Goal: Find specific page/section: Find specific page/section

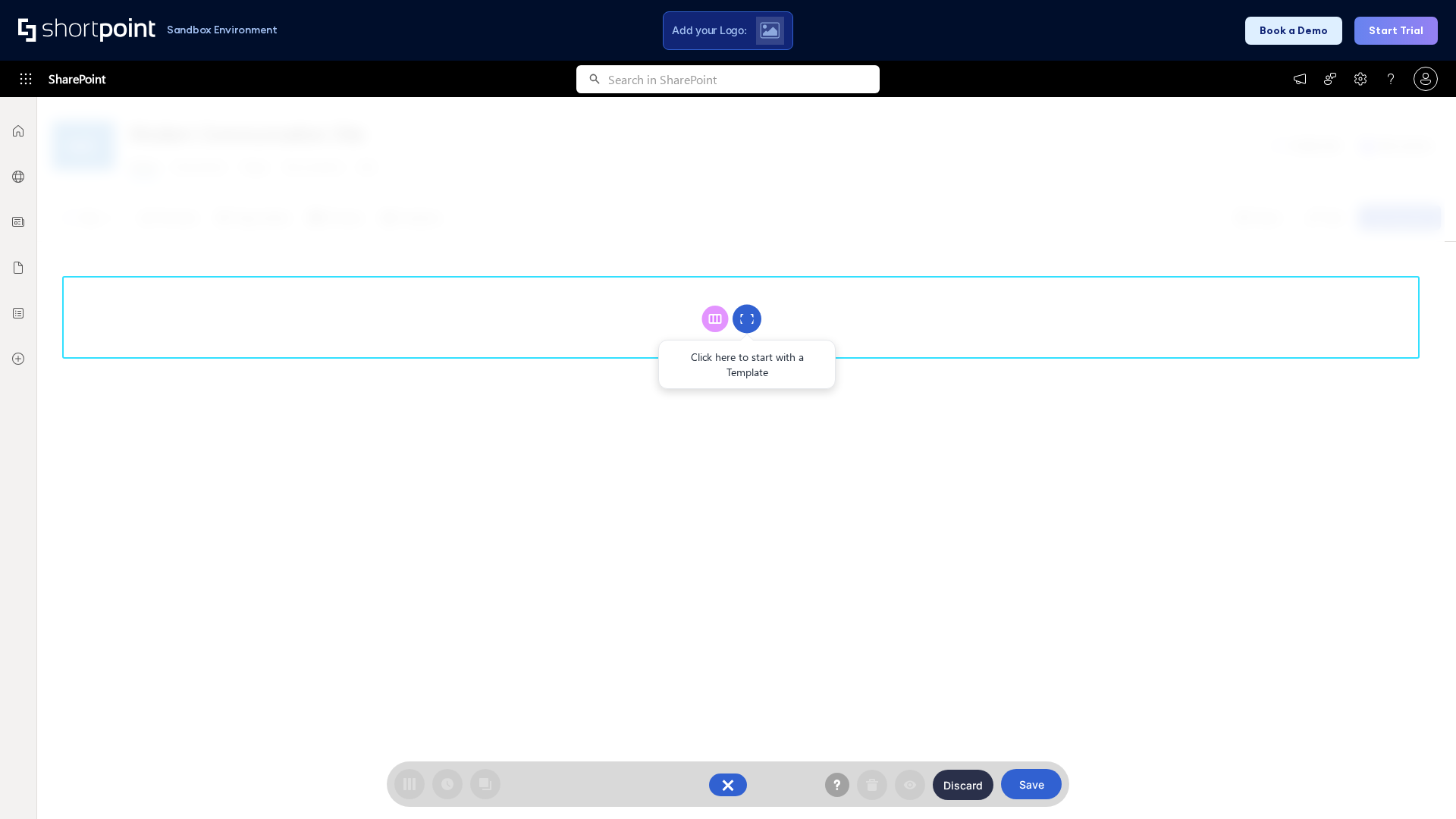
click at [747, 319] on circle at bounding box center [748, 320] width 29 height 29
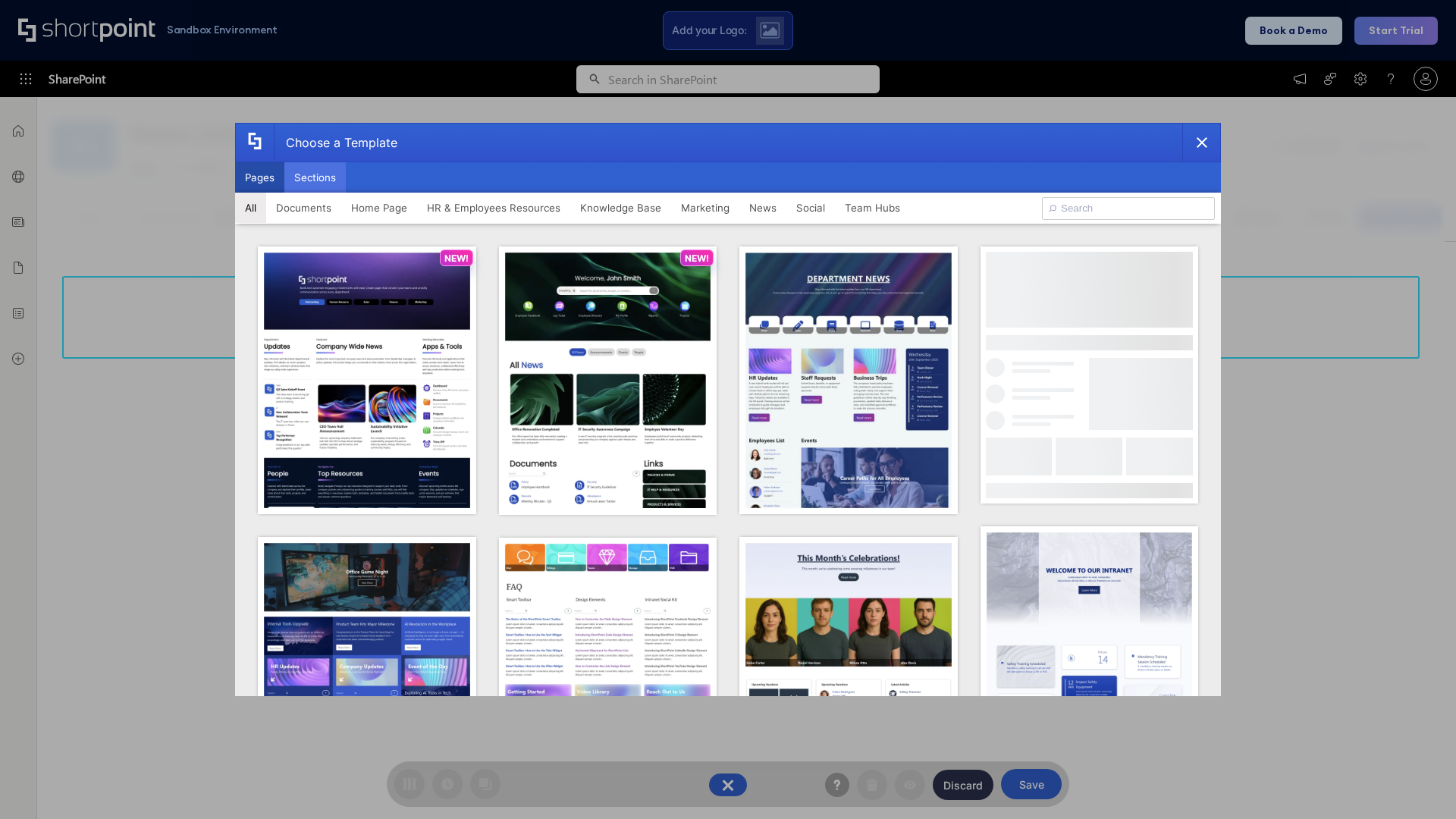
click at [315, 177] on button "Sections" at bounding box center [315, 177] width 61 height 30
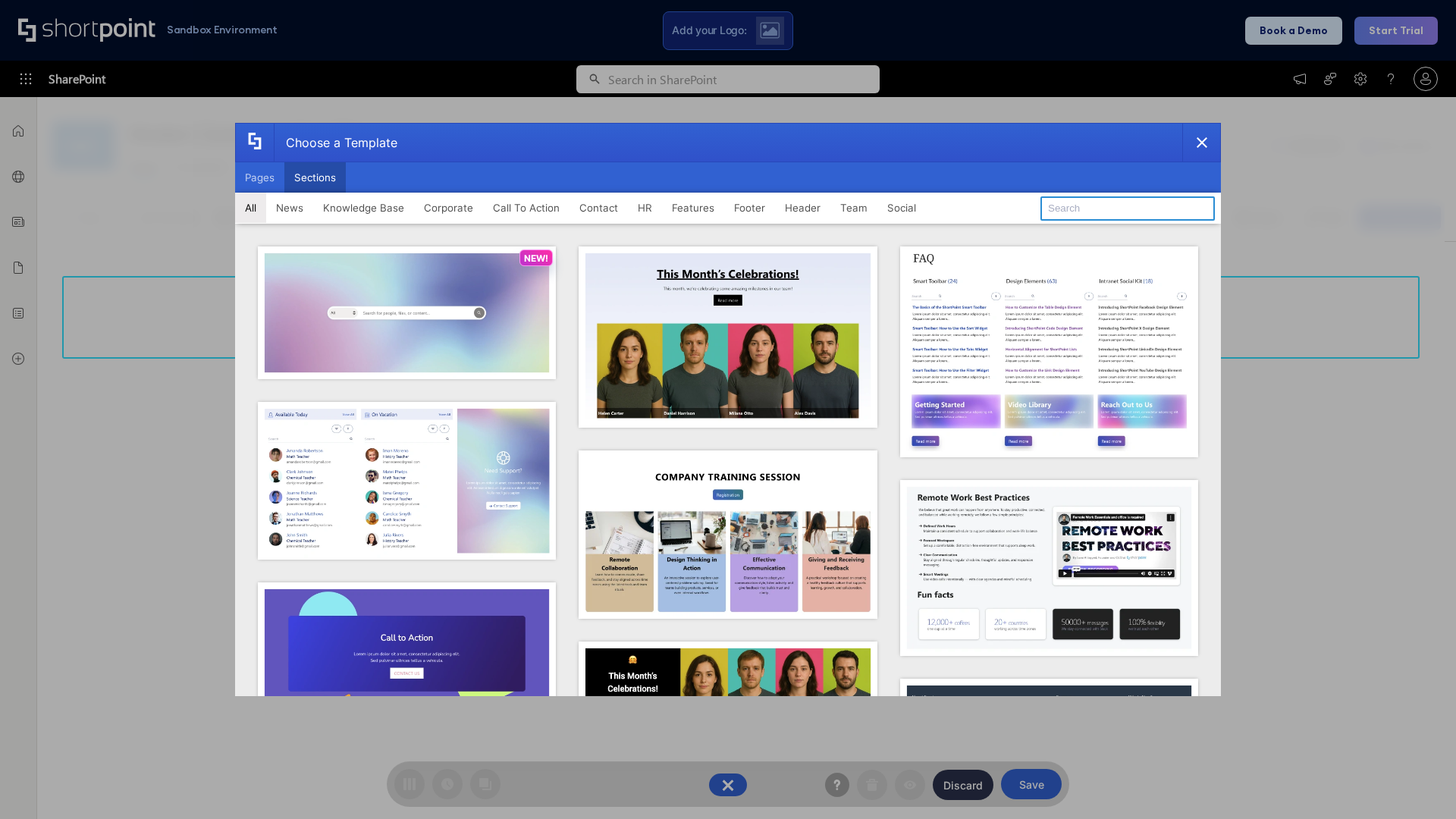
type input "Meet The Team 2"
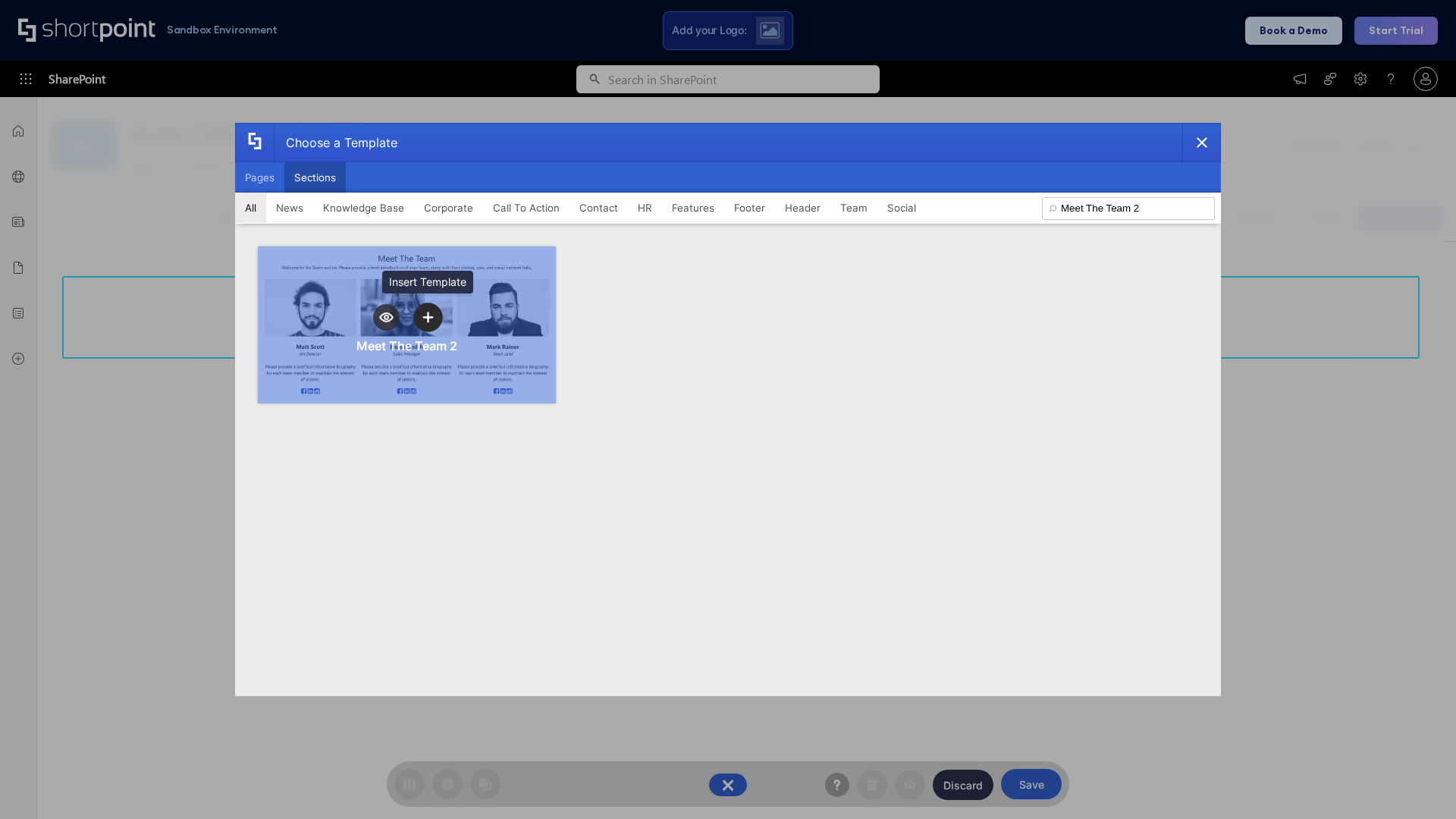
click at [428, 317] on icon "template selector" at bounding box center [428, 317] width 11 height 11
